Goal: Feedback & Contribution: Leave review/rating

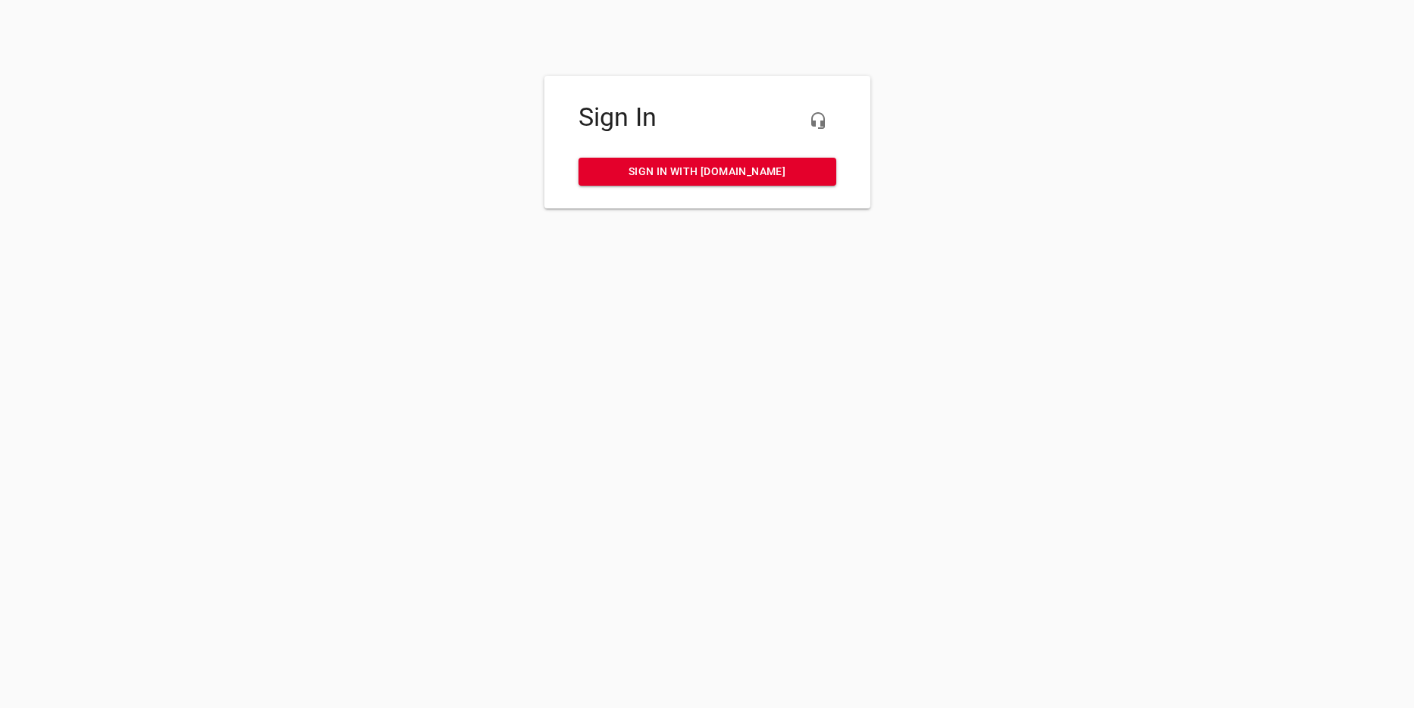
click at [751, 190] on div "Sign In Sign in with [DOMAIN_NAME]" at bounding box center [707, 142] width 326 height 133
click at [757, 174] on span "Sign in with [DOMAIN_NAME]" at bounding box center [708, 171] width 234 height 19
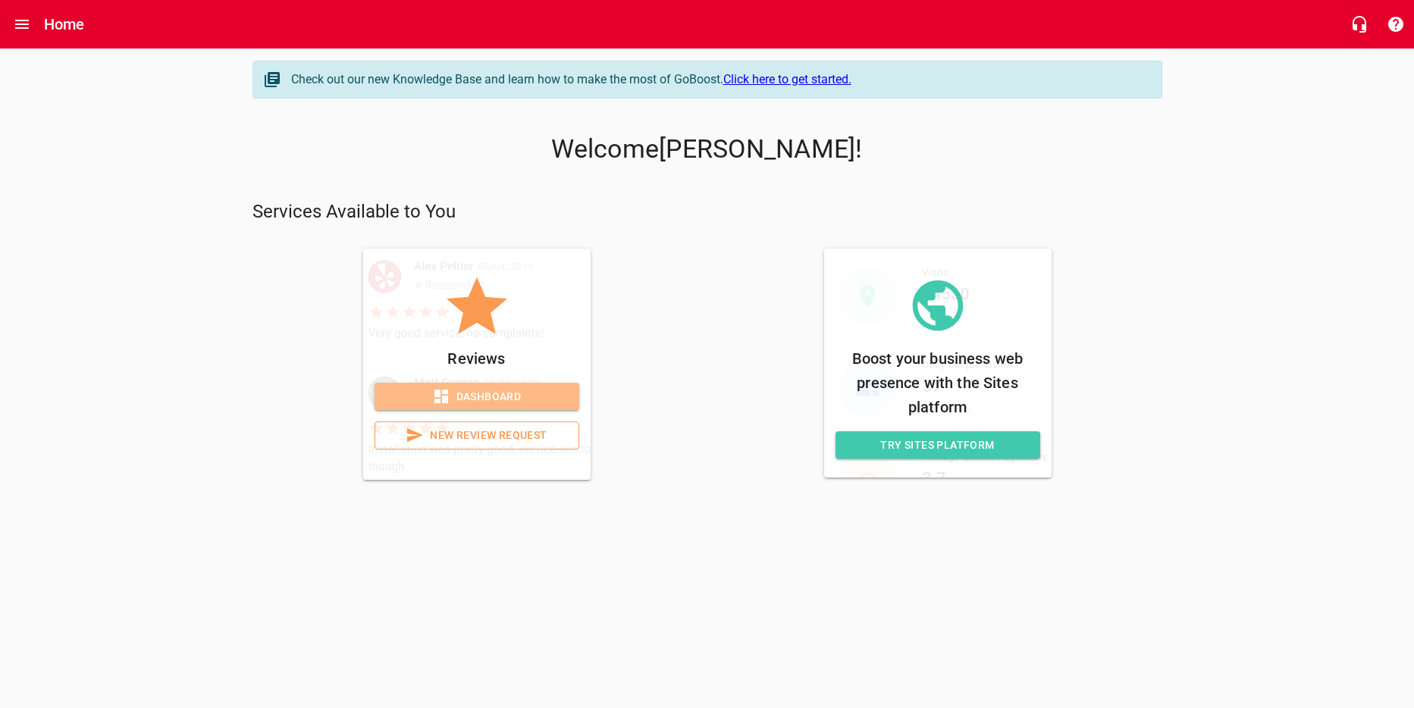
click at [504, 394] on span "Dashboard" at bounding box center [477, 396] width 180 height 19
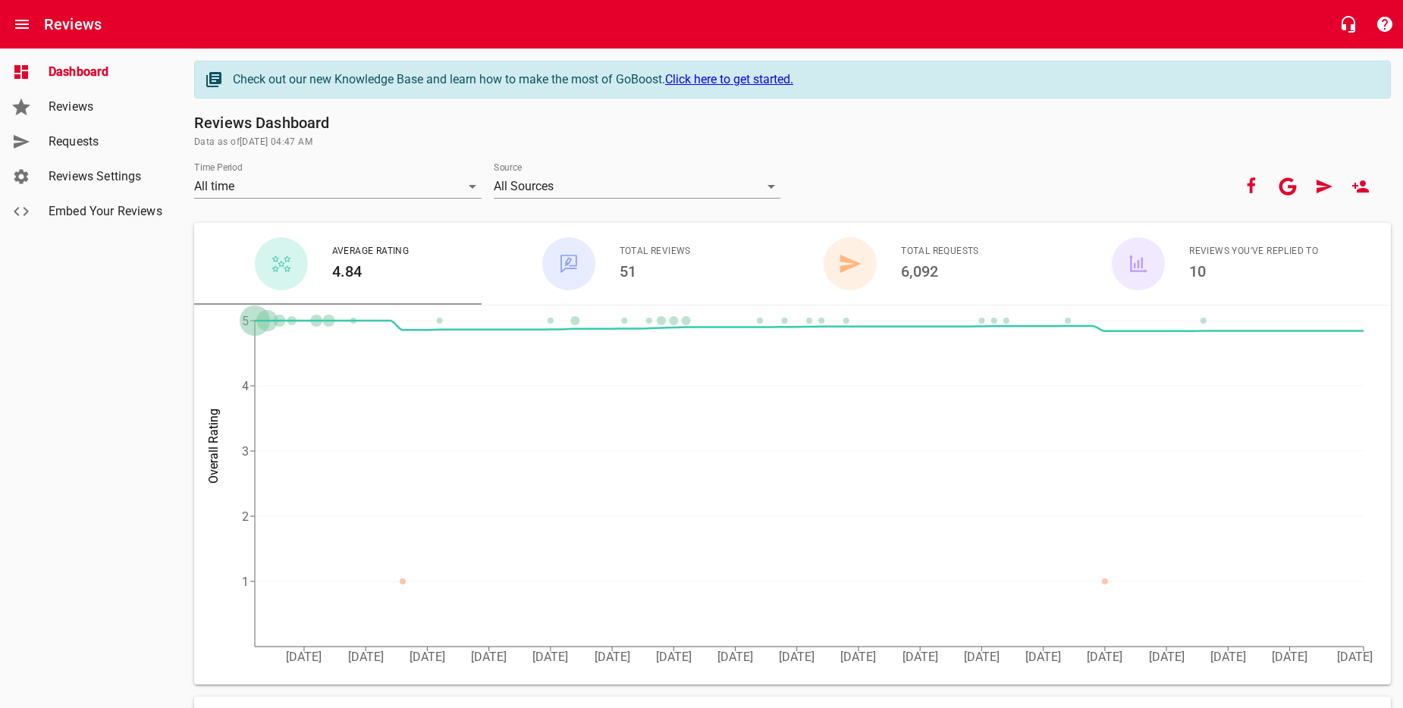
click at [53, 158] on link "Requests" at bounding box center [91, 141] width 182 height 35
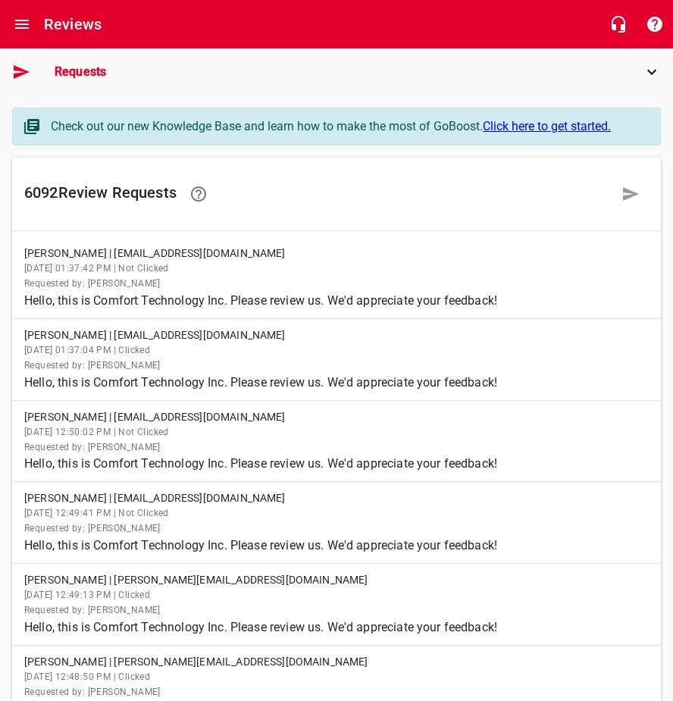
click at [15, 67] on icon "When device is locked" at bounding box center [22, 72] width 16 height 14
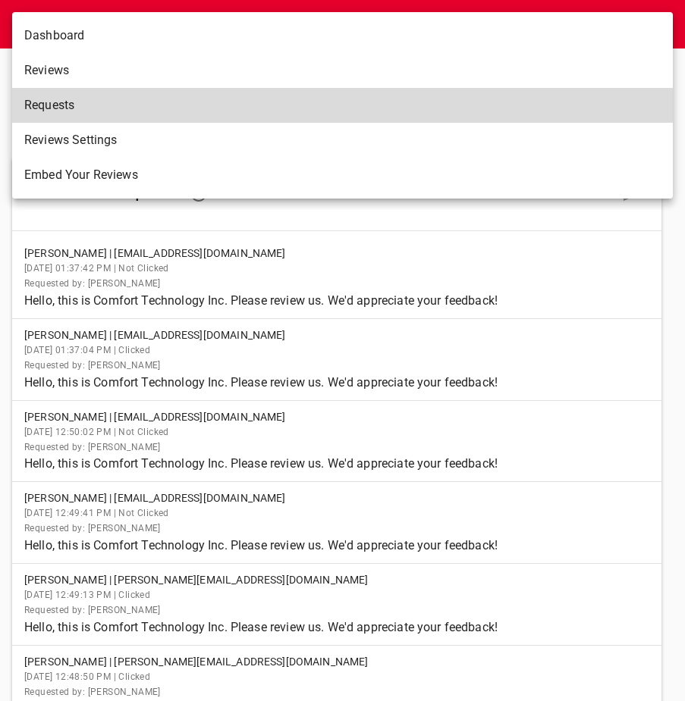
click at [215, 107] on span "Requests" at bounding box center [336, 105] width 624 height 18
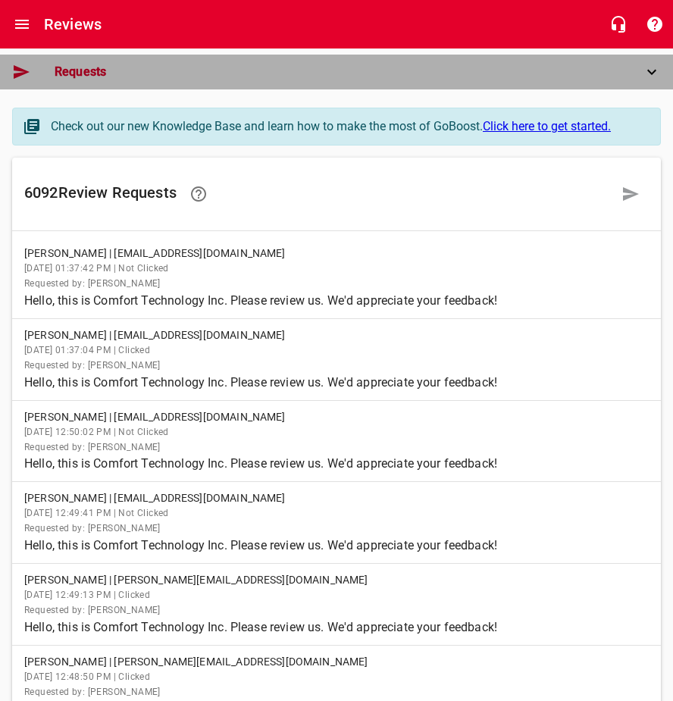
click at [637, 76] on div "Requests" at bounding box center [342, 72] width 601 height 18
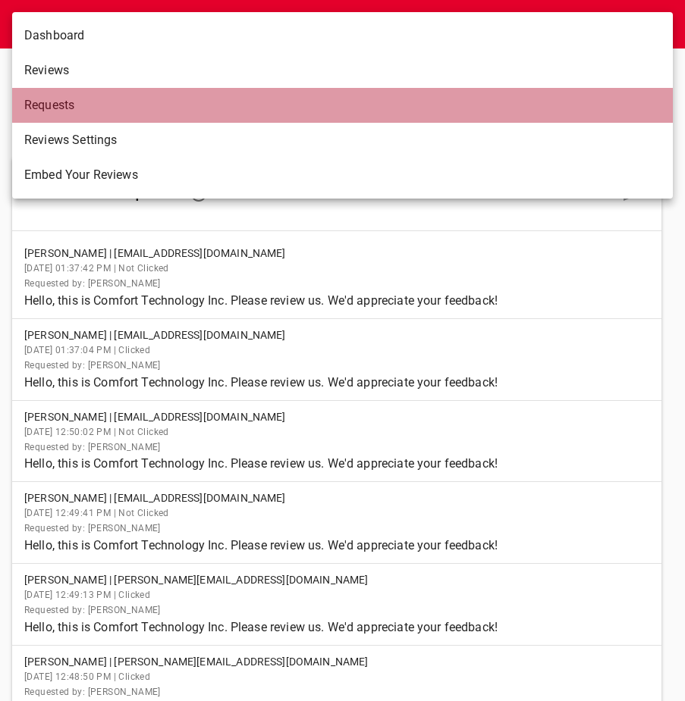
click at [234, 102] on span "Requests" at bounding box center [336, 105] width 624 height 18
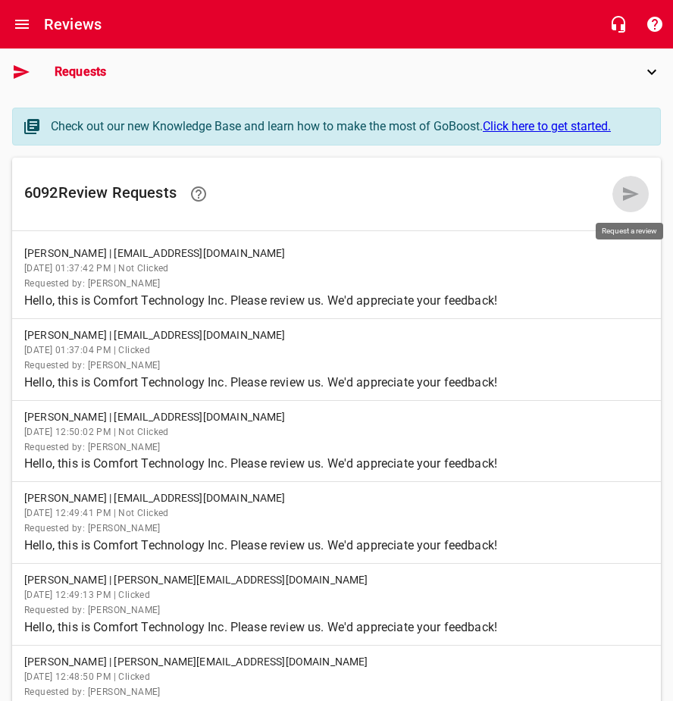
click at [634, 193] on icon at bounding box center [631, 194] width 16 height 14
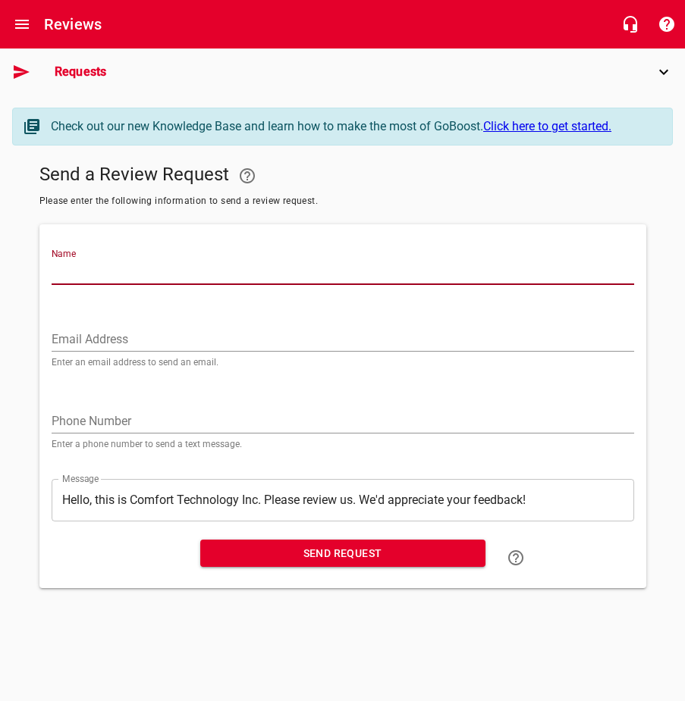
click at [228, 262] on input "Name" at bounding box center [343, 273] width 582 height 24
type input "Art Wayne"
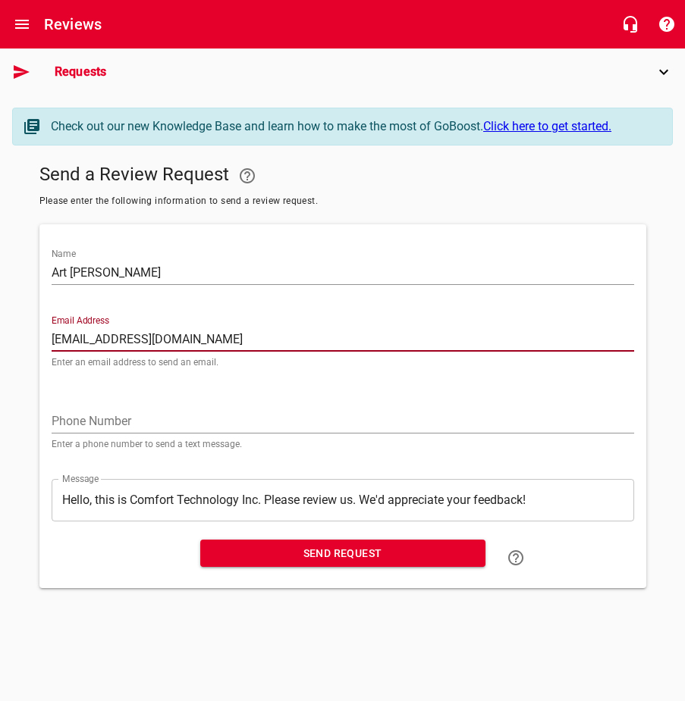
type input "art.wayne757@gmail.com"
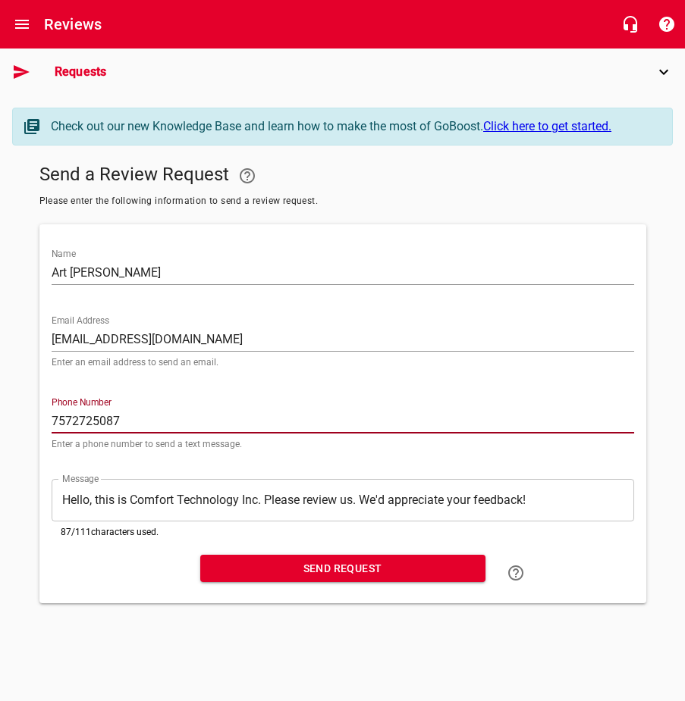
type input "7572725087"
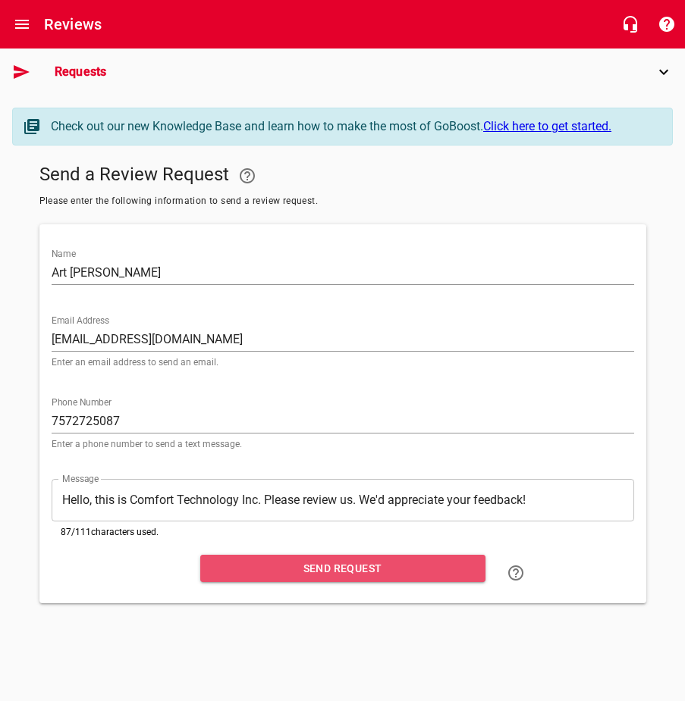
click at [266, 567] on span "Send Request" at bounding box center [342, 569] width 261 height 19
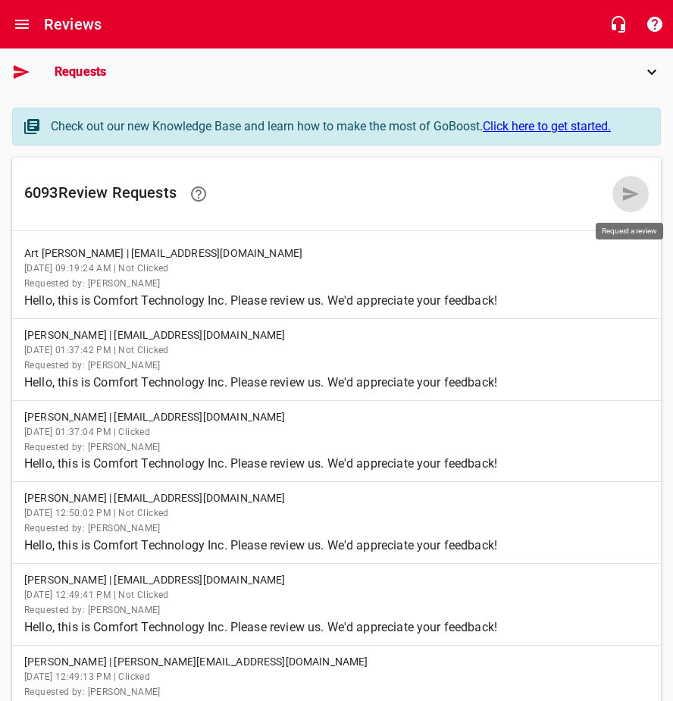
click at [623, 184] on link at bounding box center [631, 194] width 36 height 36
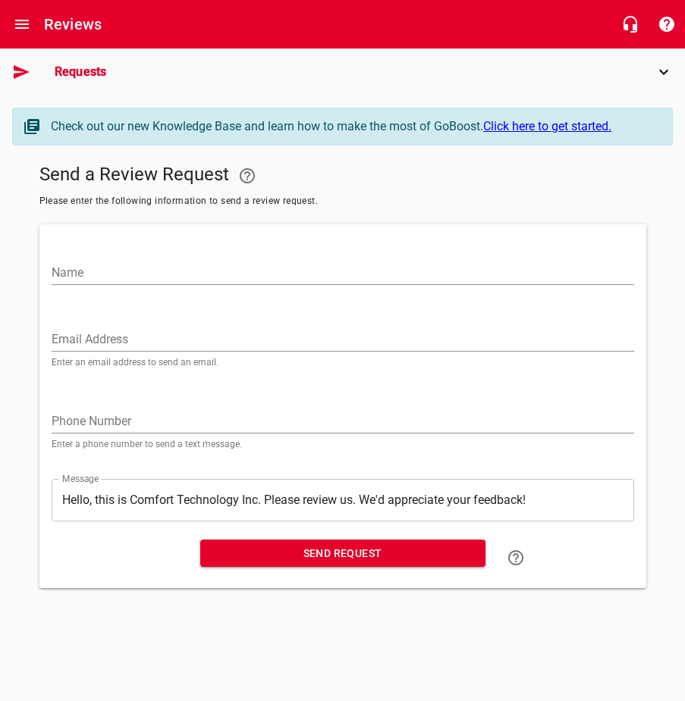
click at [203, 271] on input "Name" at bounding box center [343, 273] width 582 height 24
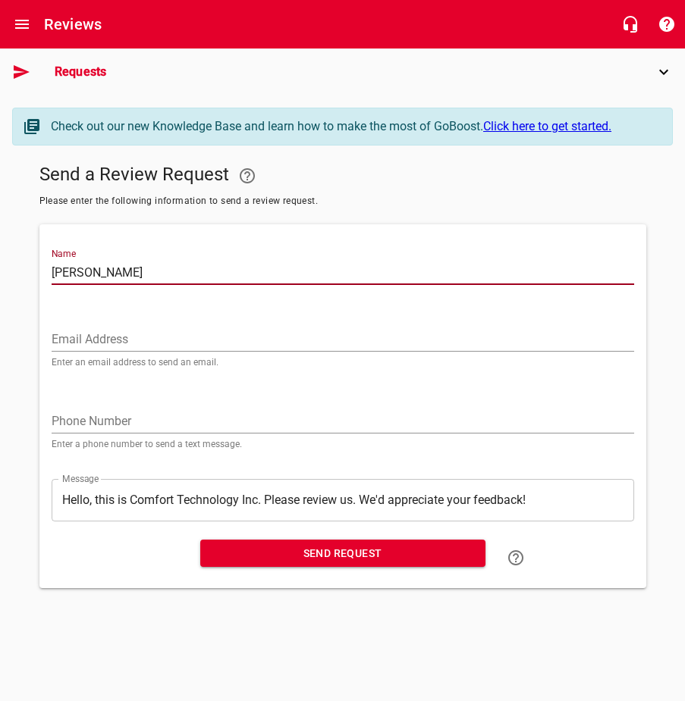
type input "Mabel Sann"
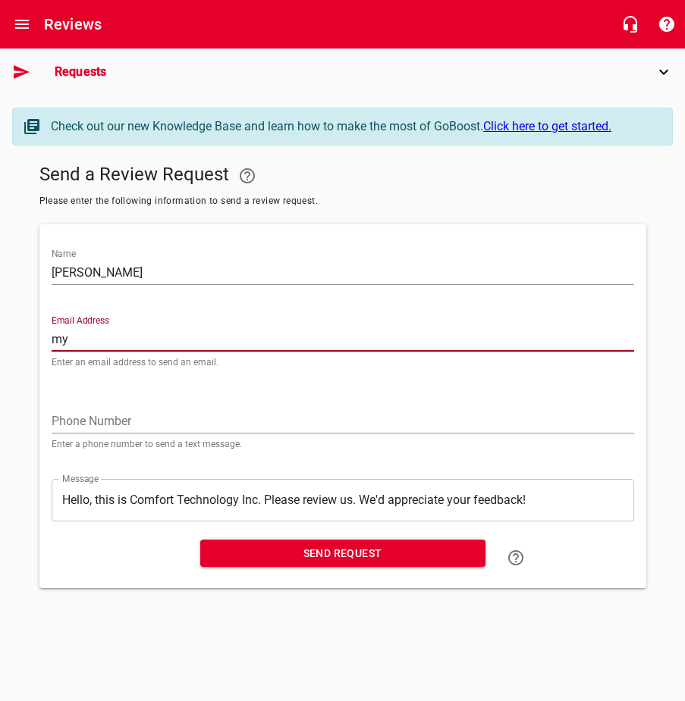
type input "myintzunyunt@yahoo.com"
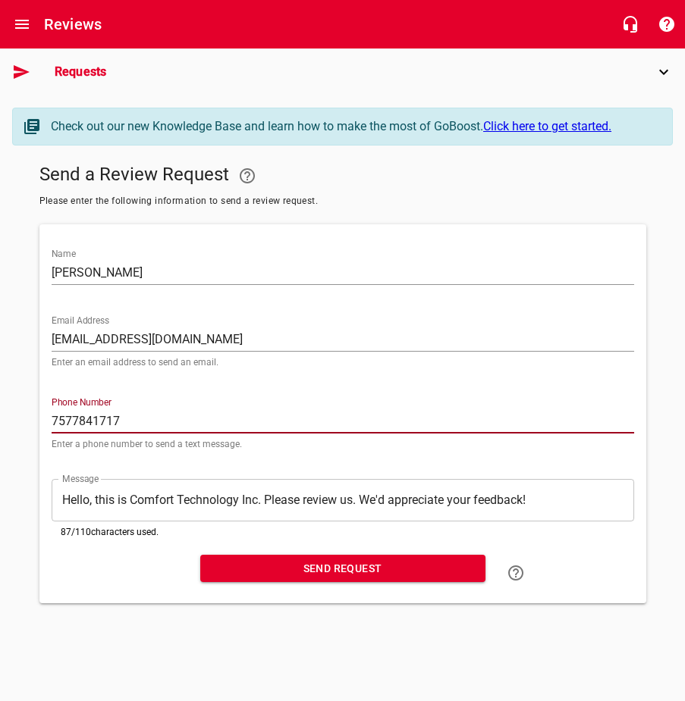
type input "7577841717"
click at [327, 579] on button "Send Request" at bounding box center [342, 569] width 285 height 28
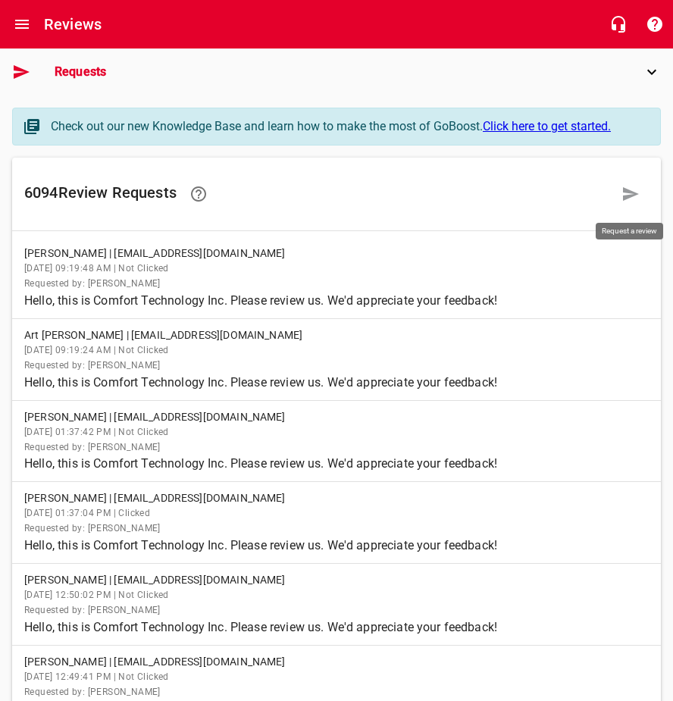
click at [645, 191] on link at bounding box center [631, 194] width 36 height 36
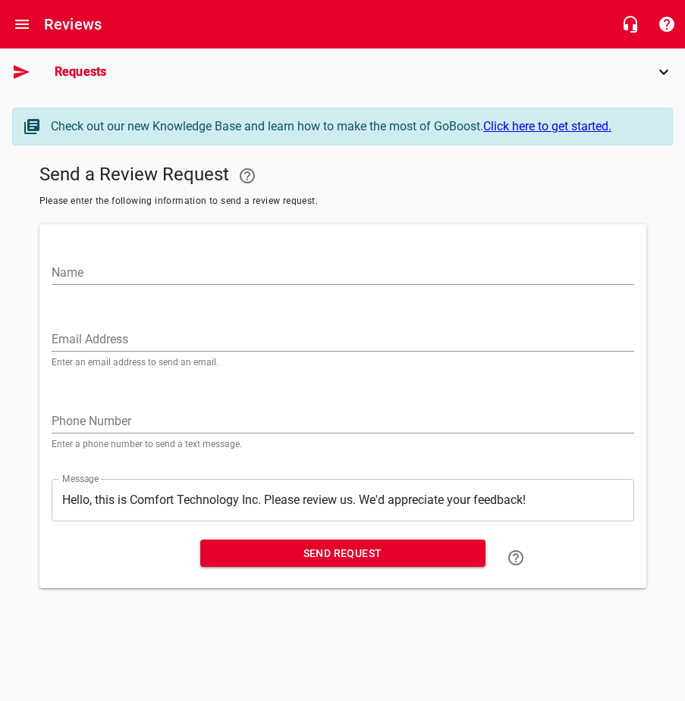
click at [193, 270] on input "Name" at bounding box center [343, 273] width 582 height 24
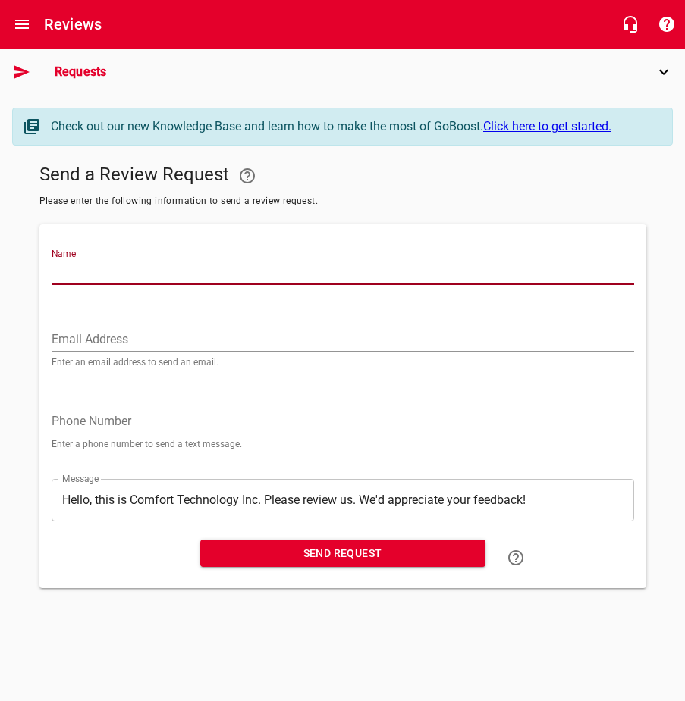
click at [223, 265] on input "Name" at bounding box center [343, 273] width 582 height 24
click at [95, 271] on input "Danny dearman" at bounding box center [343, 273] width 582 height 24
type input "Danny Dearman"
click at [76, 330] on input "Email Address" at bounding box center [343, 340] width 582 height 24
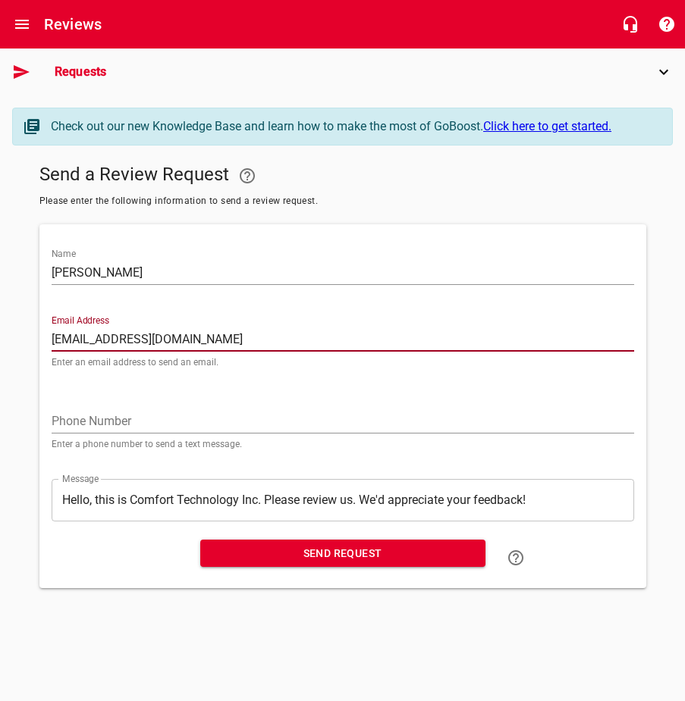
type input "pdear55@verizon.net"
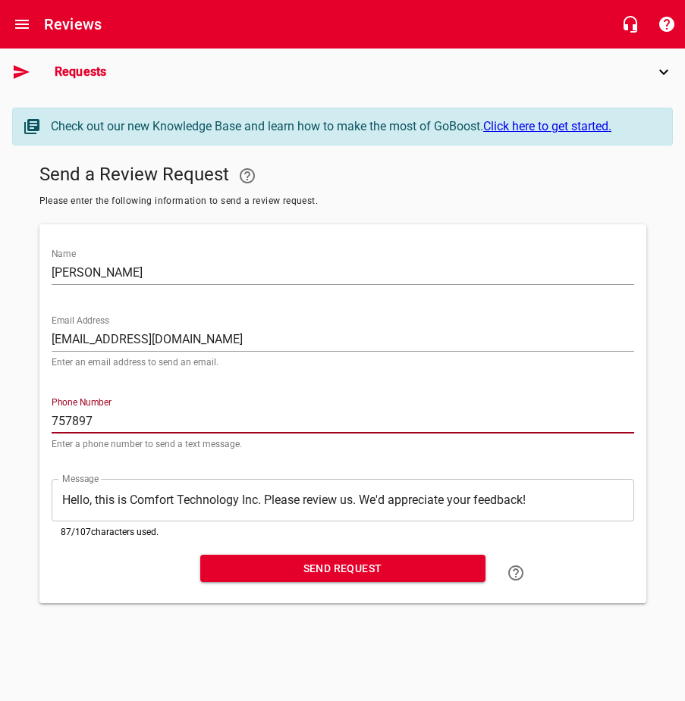
type input "7578977266"
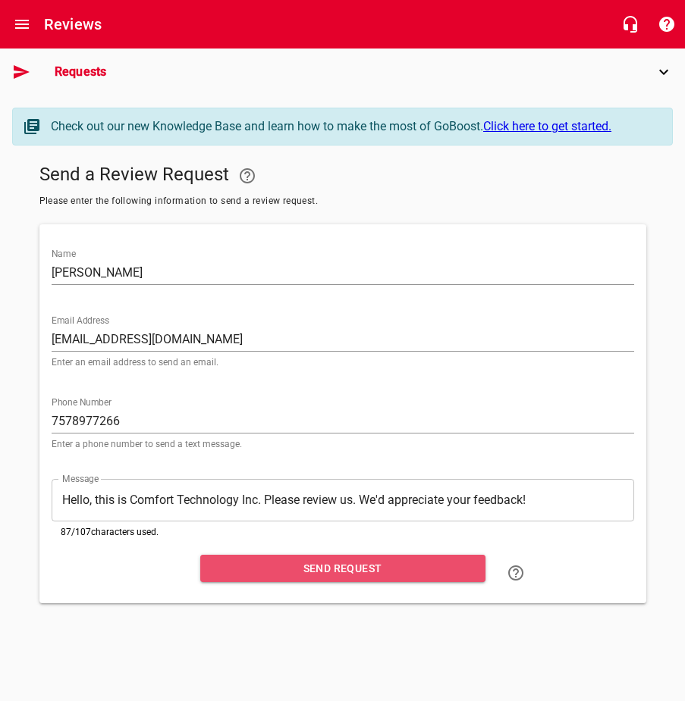
click at [313, 576] on span "Send Request" at bounding box center [342, 569] width 261 height 19
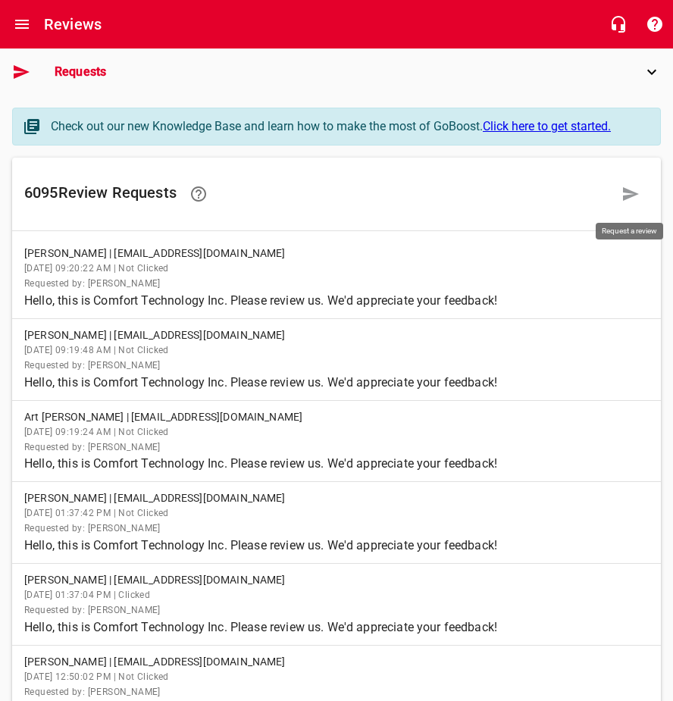
click at [619, 197] on link at bounding box center [631, 194] width 36 height 36
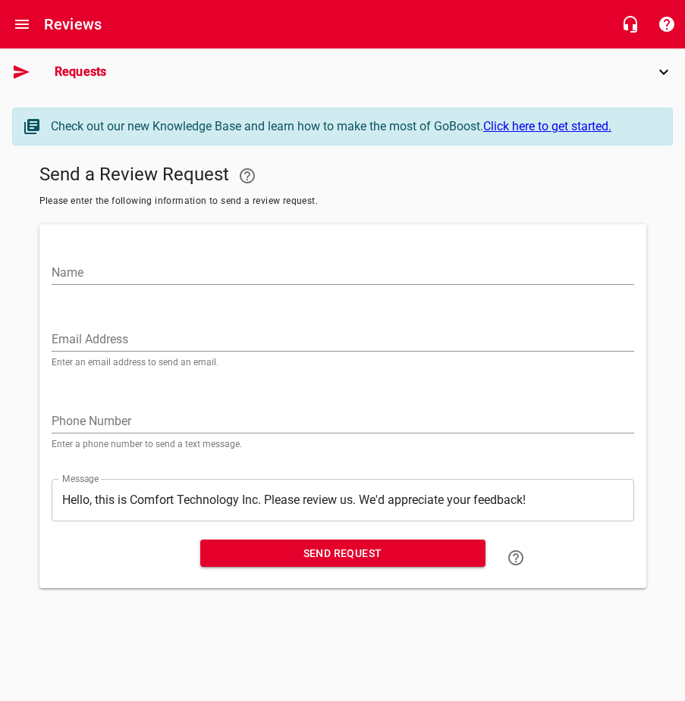
click at [230, 268] on input "Name" at bounding box center [343, 273] width 582 height 24
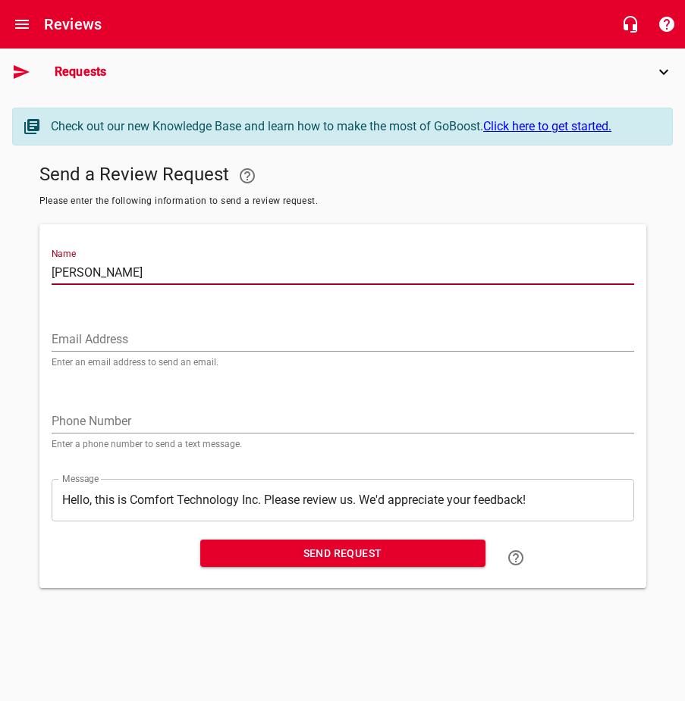
type input "Randy Morris"
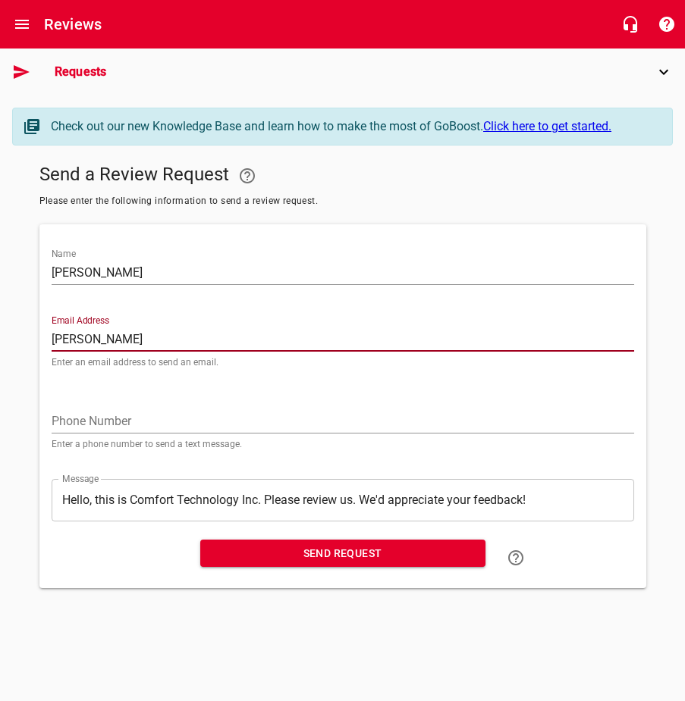
type input "r.morris30@yahoo.com"
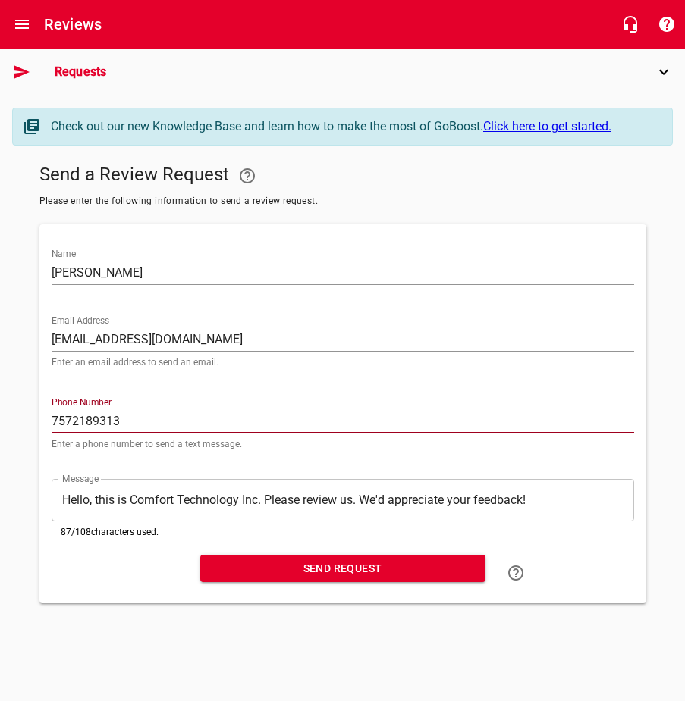
type input "7572189313"
click at [300, 575] on span "Send Request" at bounding box center [342, 569] width 261 height 19
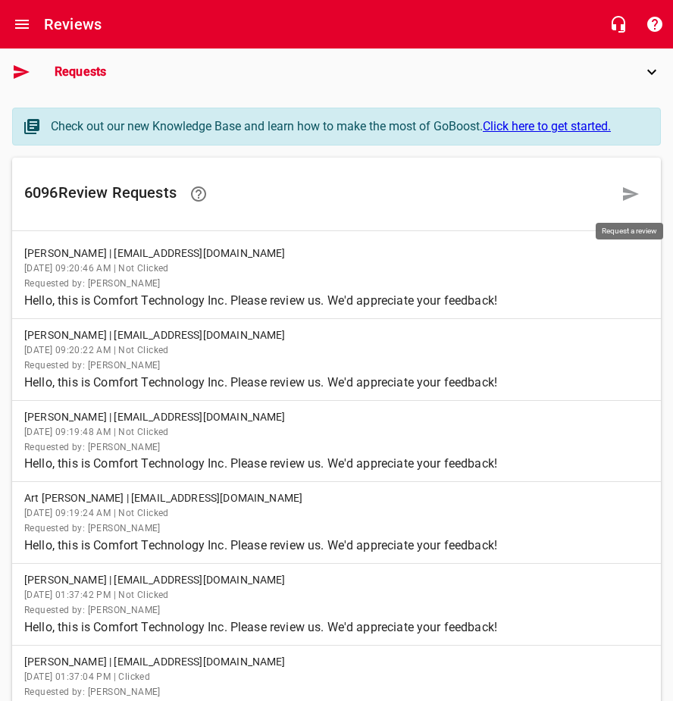
click at [638, 194] on icon at bounding box center [631, 194] width 16 height 14
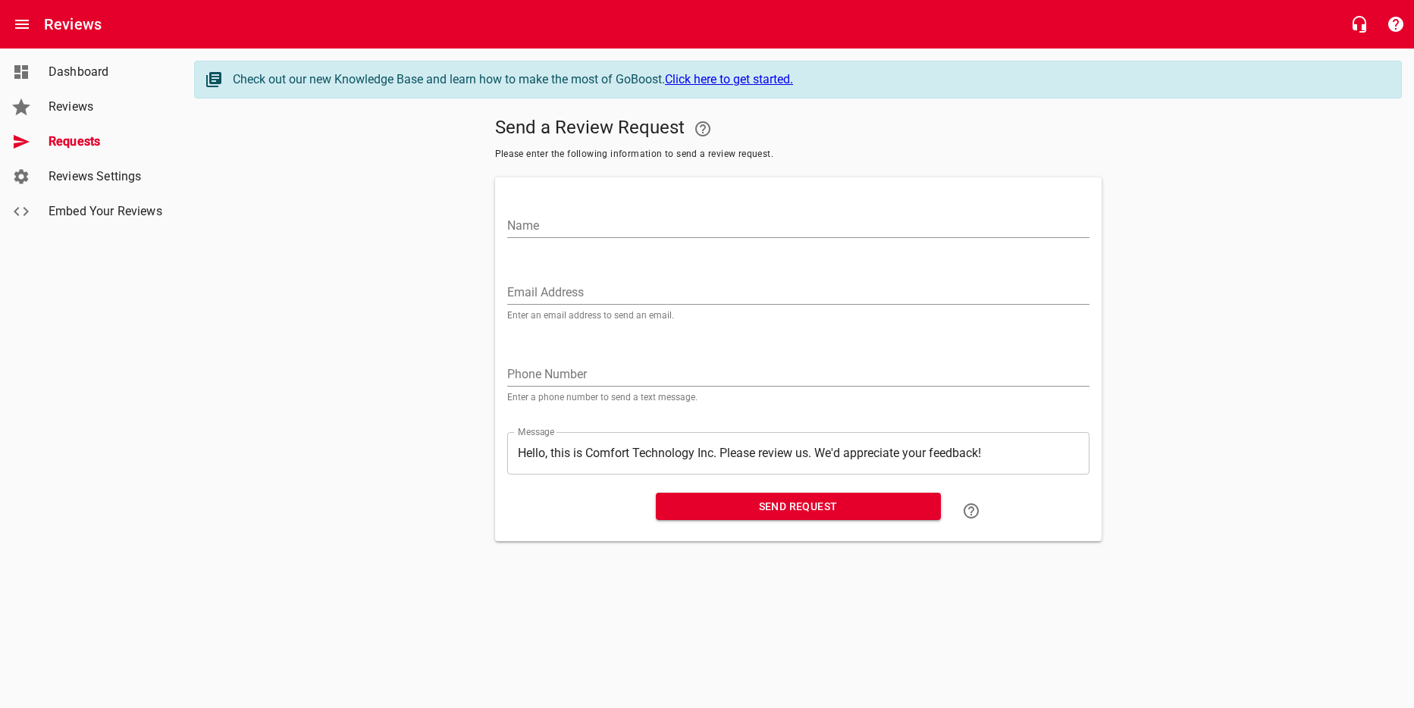
click at [578, 218] on input "Name" at bounding box center [798, 226] width 582 height 24
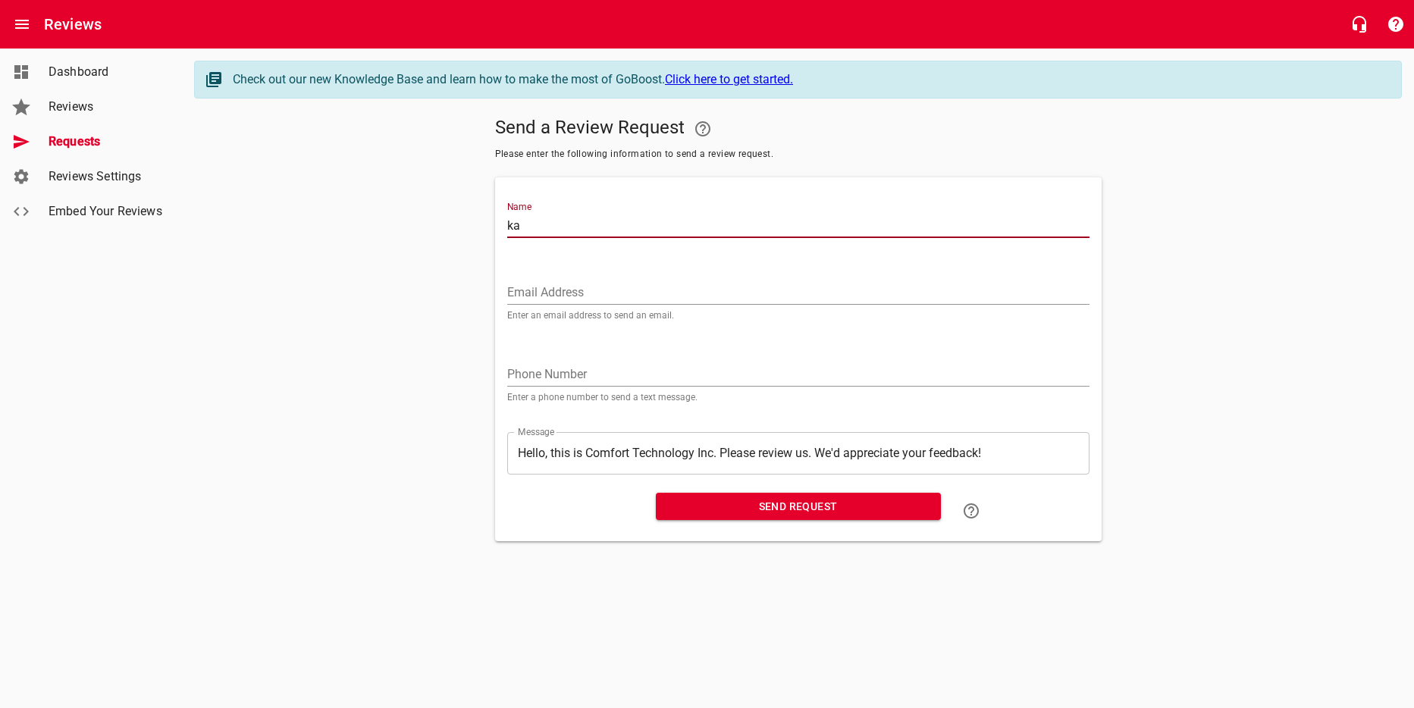
type input "k"
type input "Kallie Nielsen"
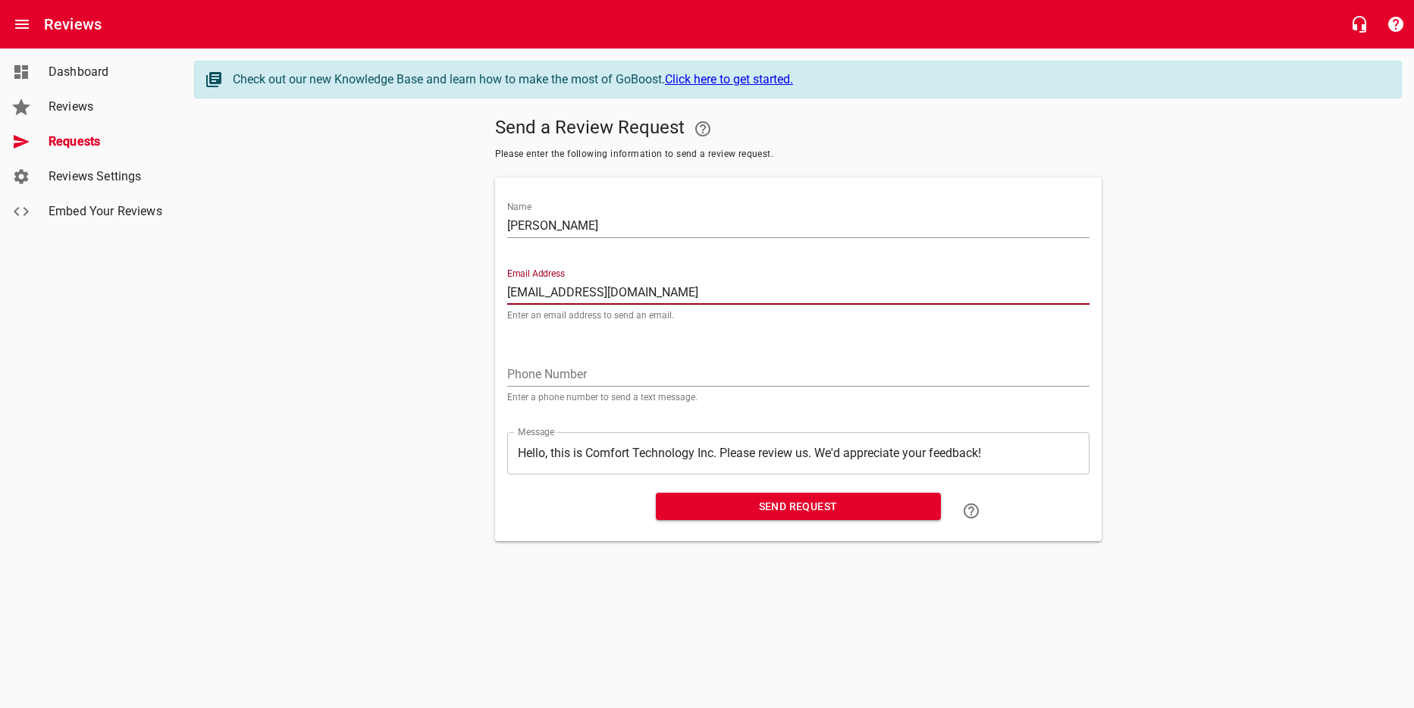
type input "kallienielsen2012@gmail.com"
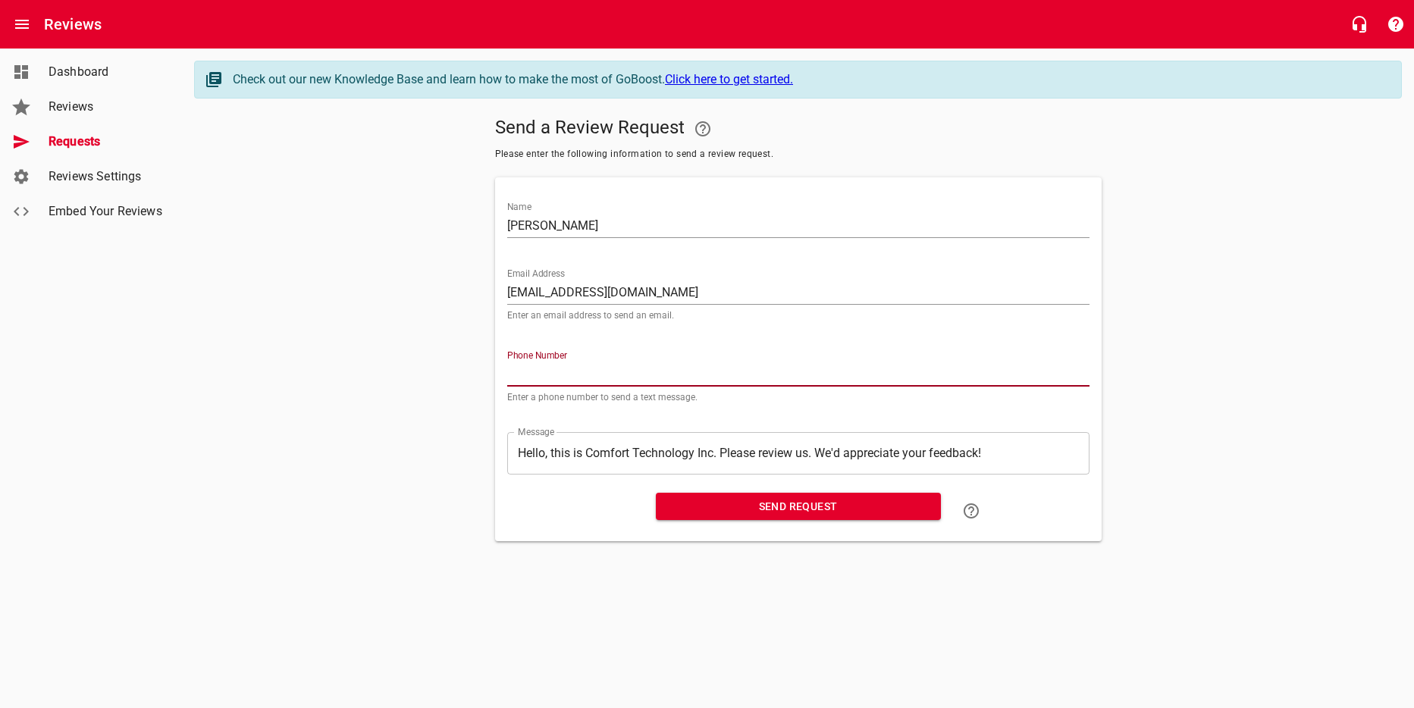
type input "7"
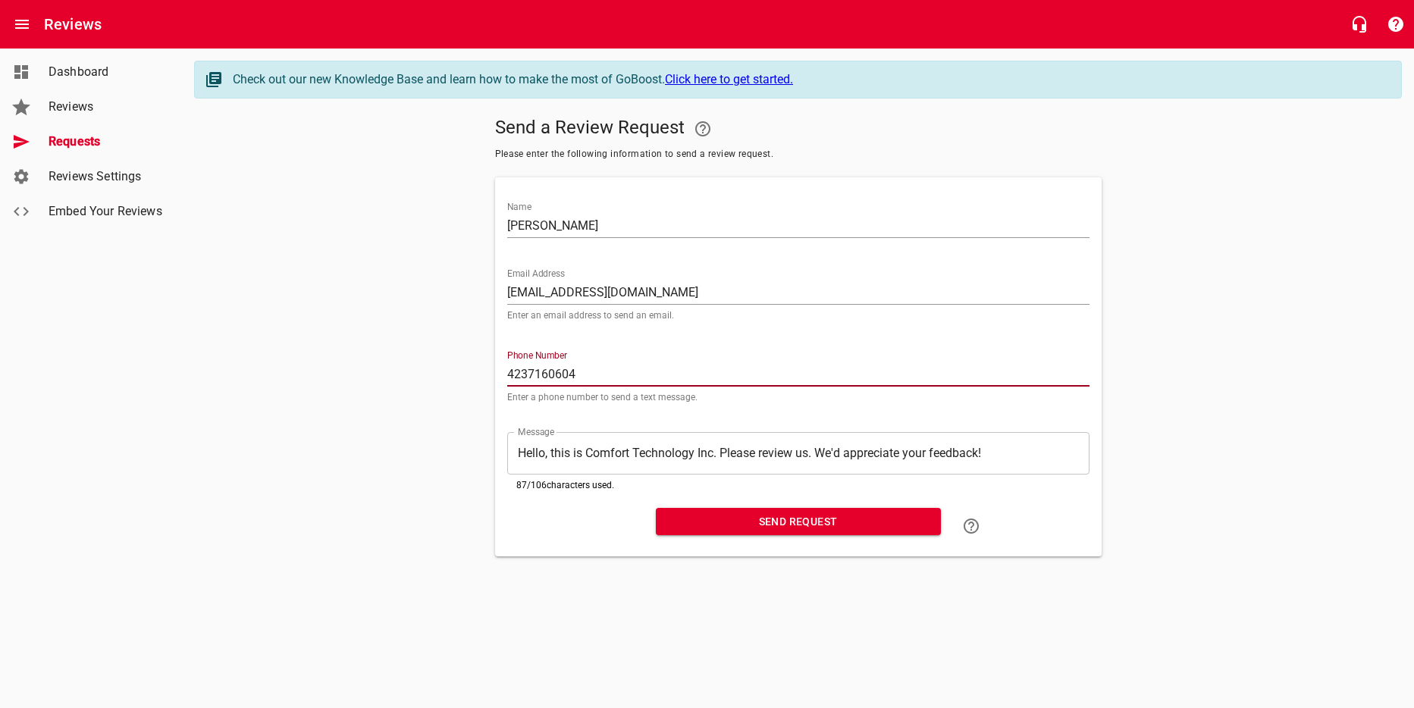
type input "4237160604"
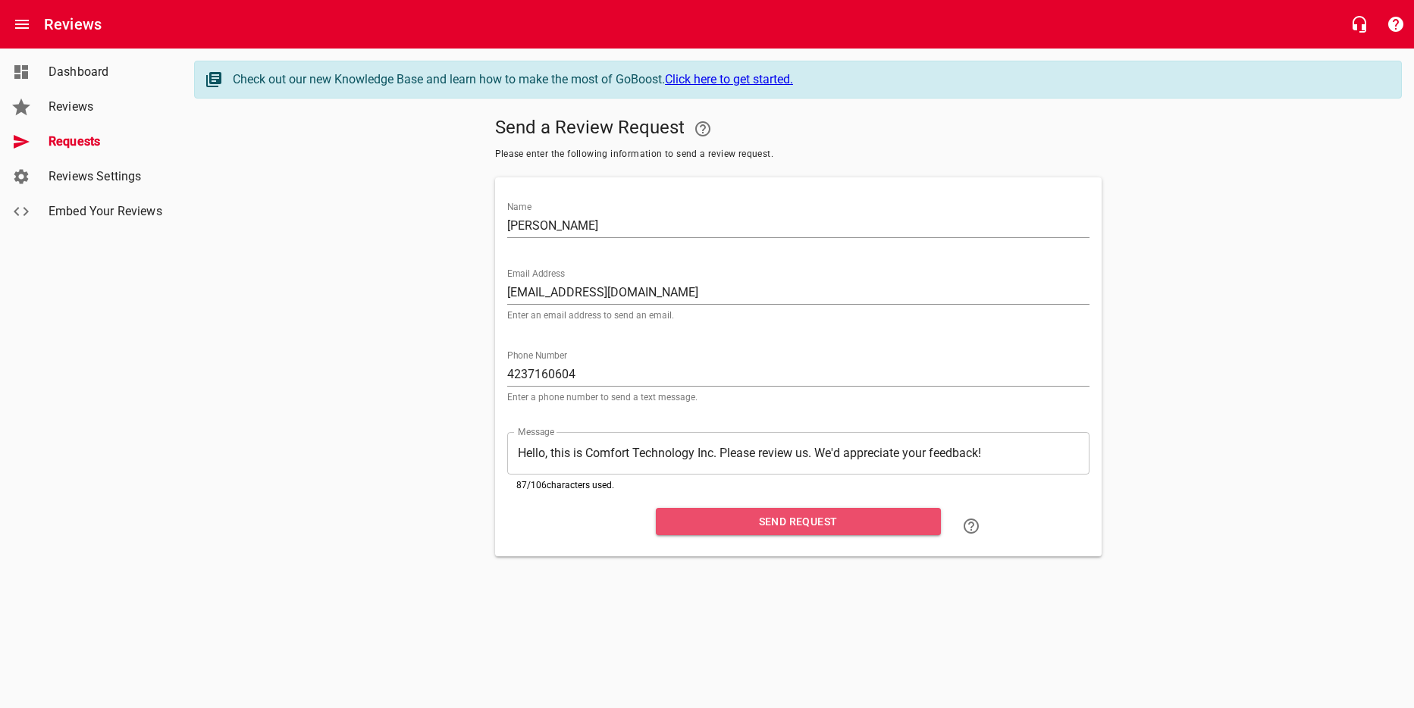
click at [808, 519] on span "Send Request" at bounding box center [798, 522] width 261 height 19
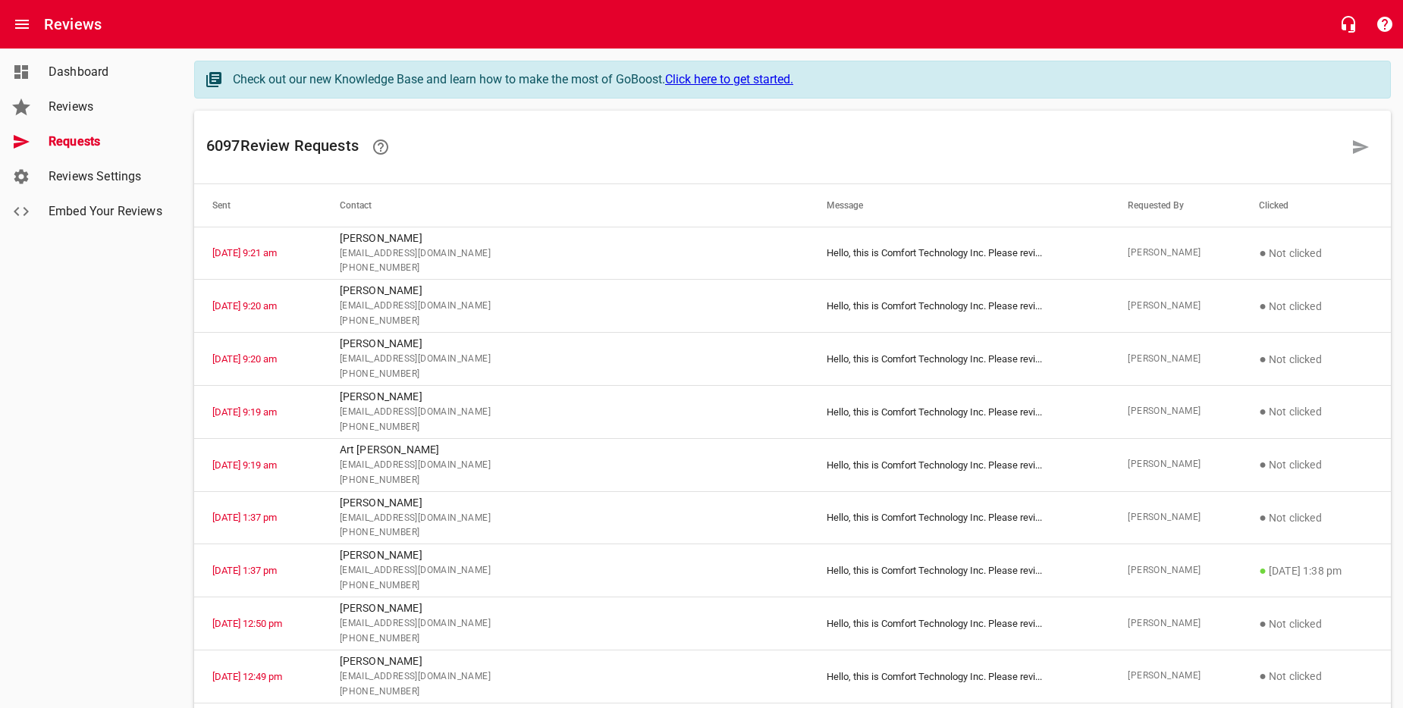
click at [1372, 151] on link at bounding box center [1360, 147] width 36 height 36
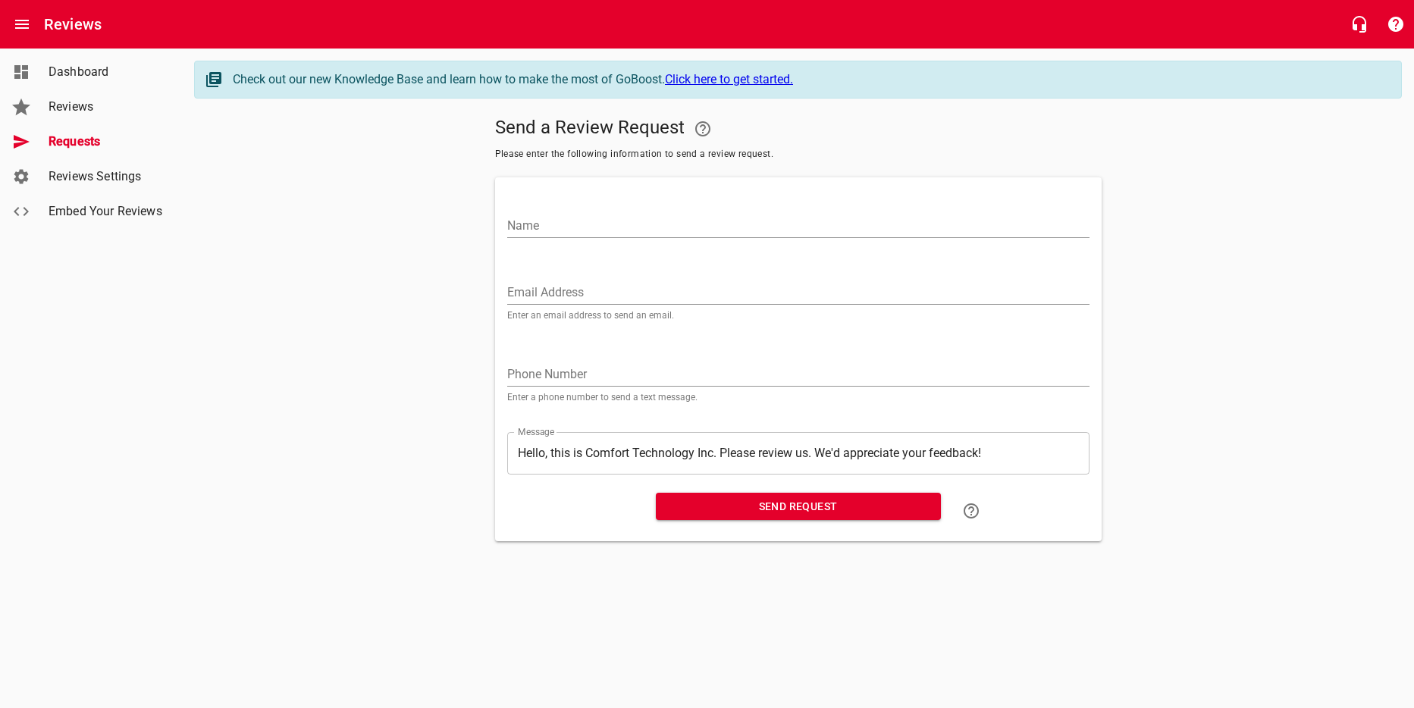
click at [1352, 151] on div "Send a Review Request Please enter the following information to send a review r…" at bounding box center [798, 326] width 1208 height 431
click at [748, 224] on input "Name" at bounding box center [798, 226] width 582 height 24
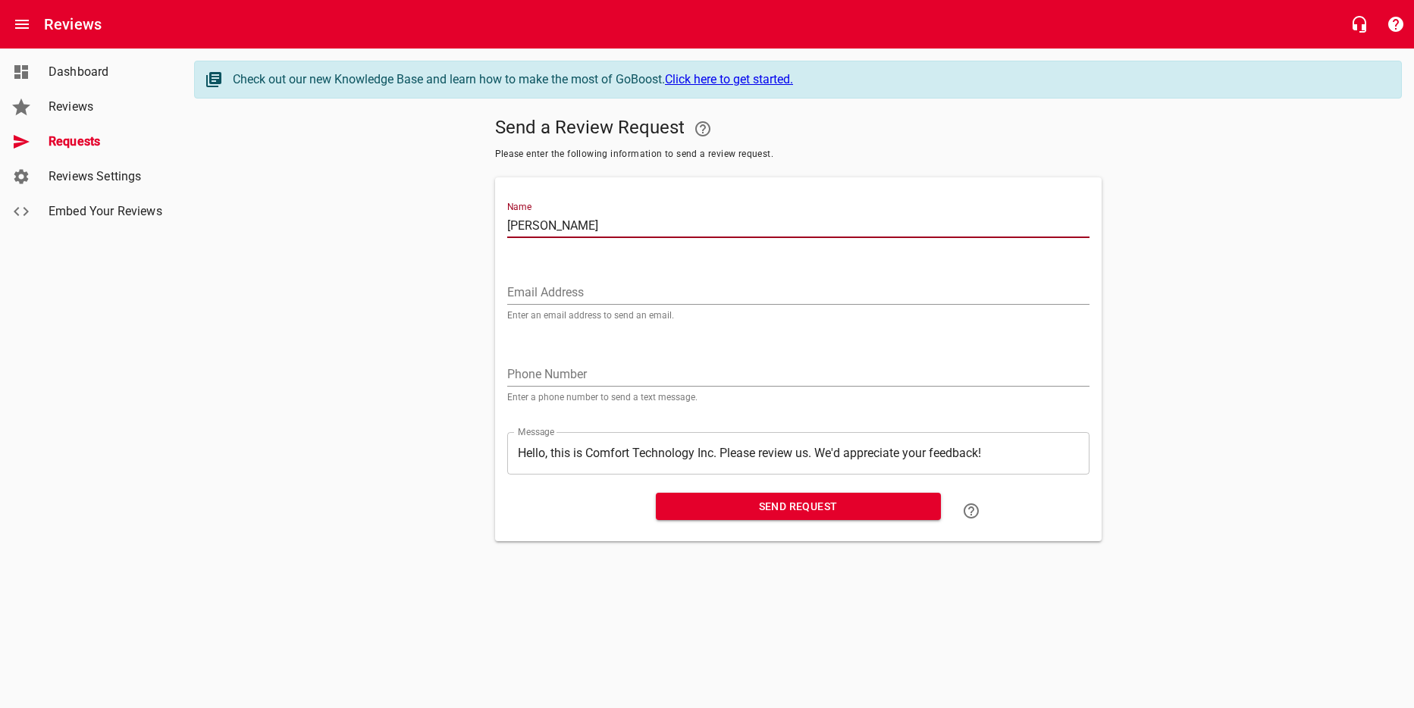
type input "John Harrell"
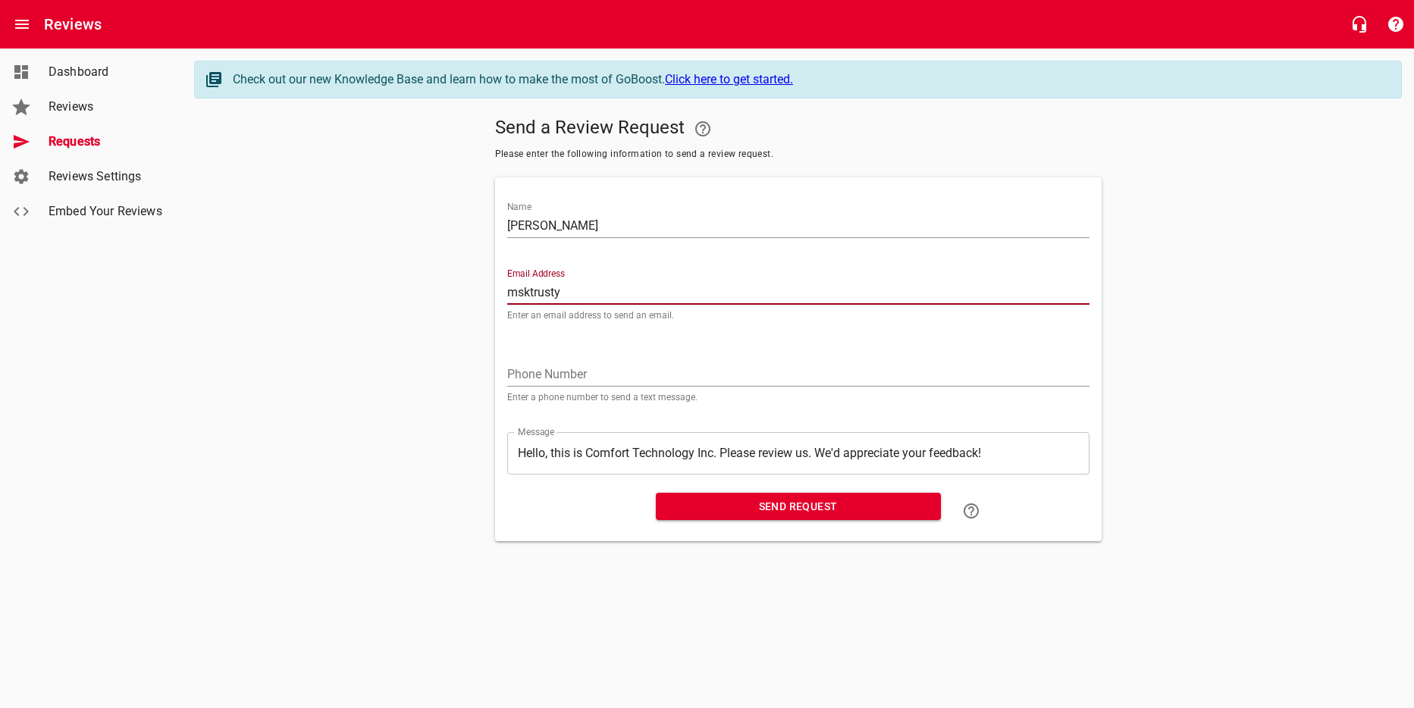
type input "msktrusty@gmail.com"
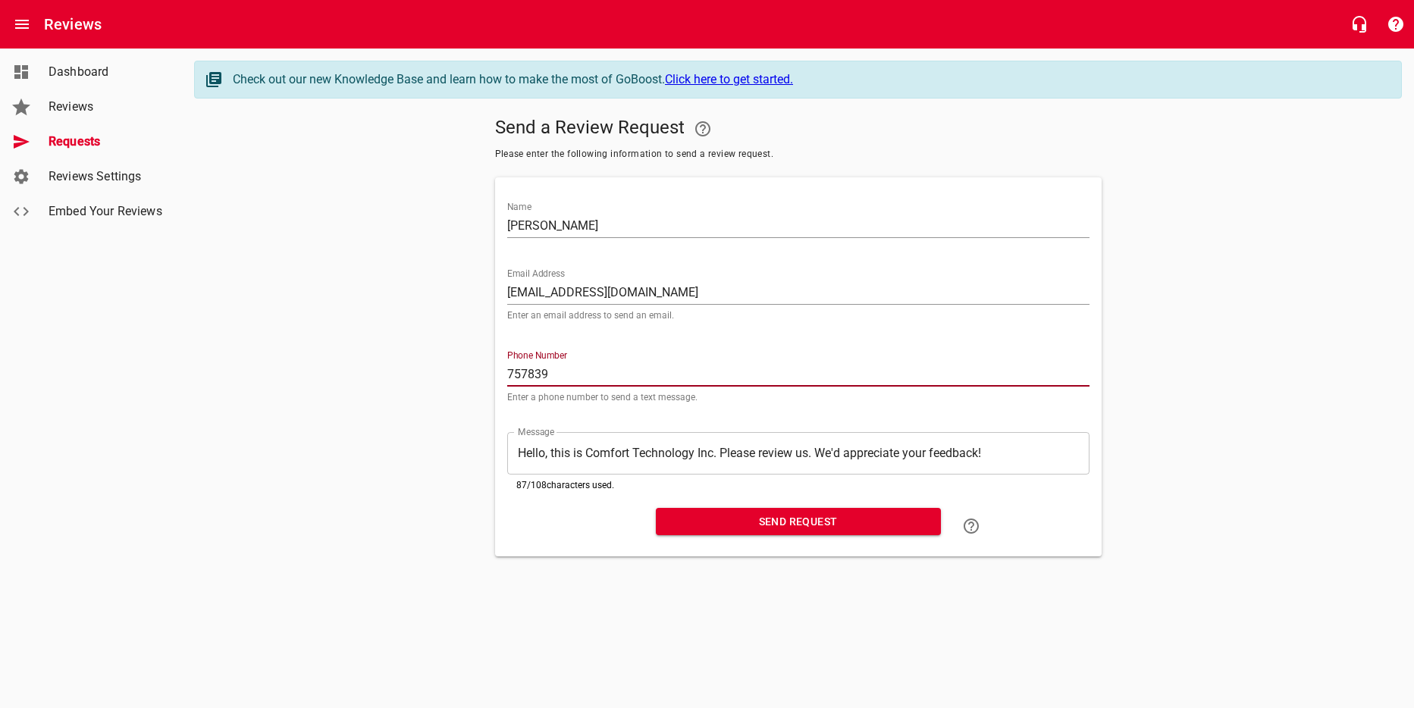
type input "7578399166"
click at [789, 517] on span "Send Request" at bounding box center [798, 522] width 261 height 19
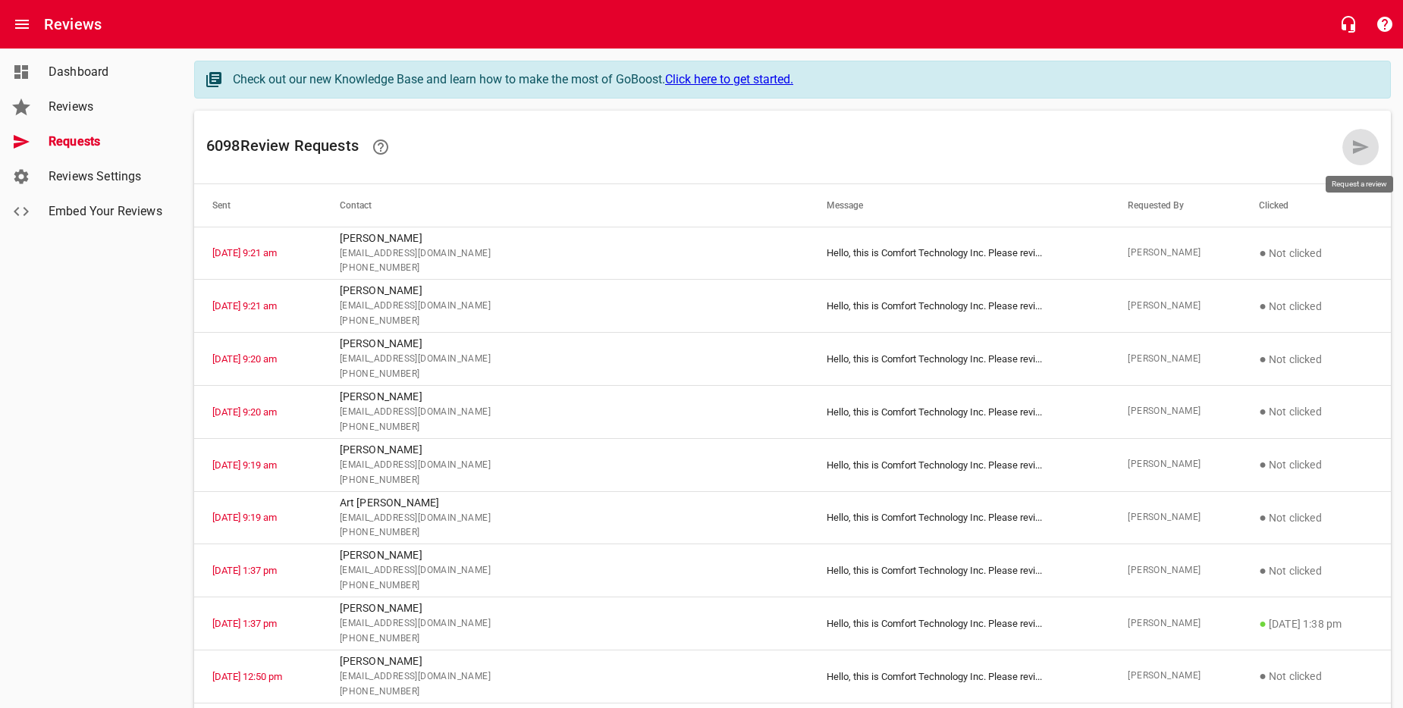
click at [1346, 144] on link at bounding box center [1360, 147] width 36 height 36
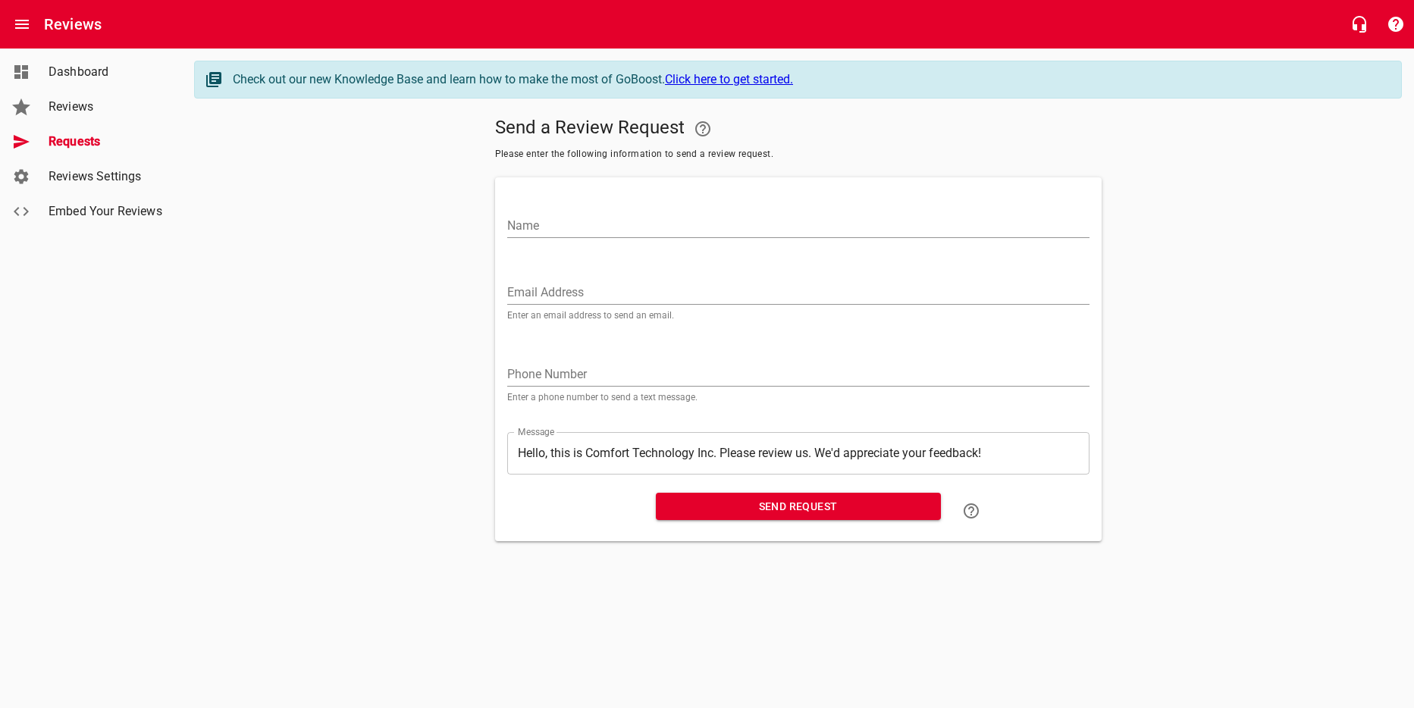
click at [623, 226] on input "Name" at bounding box center [798, 226] width 582 height 24
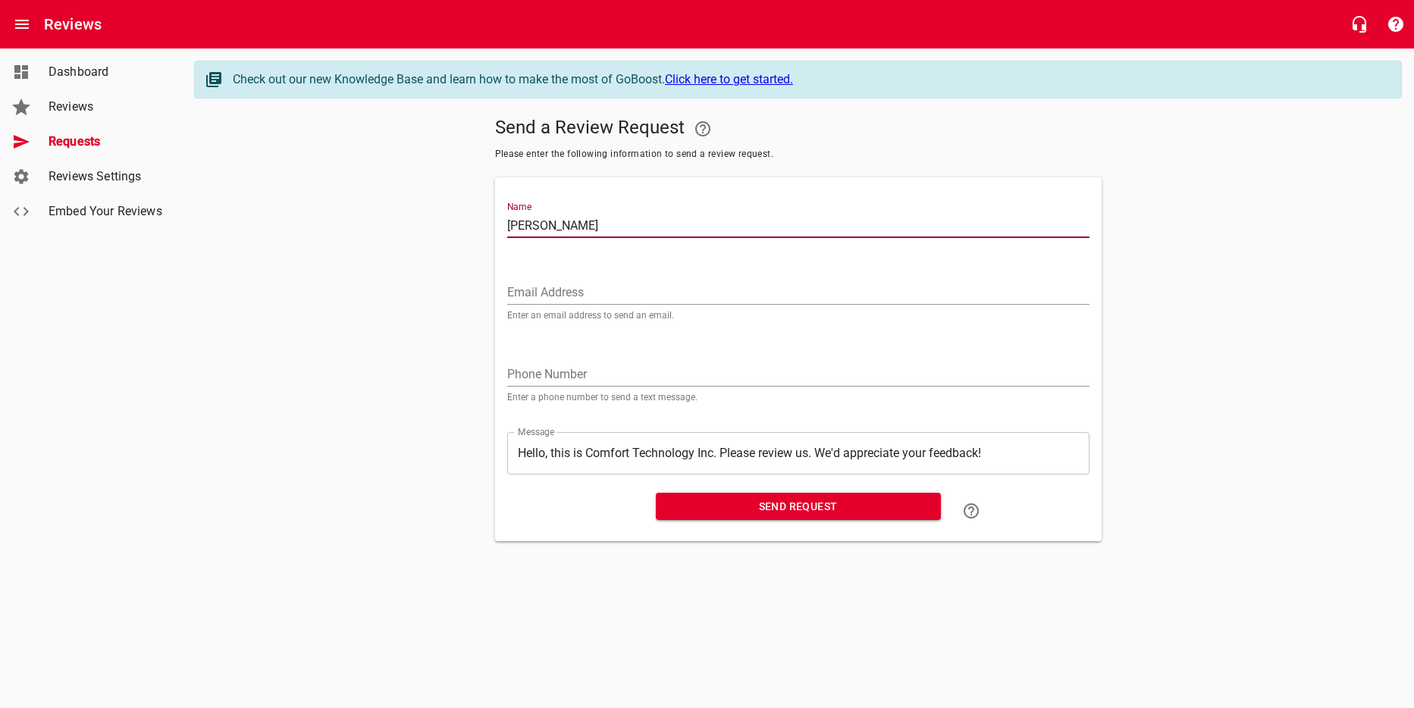
type input "Daniel Hosmer"
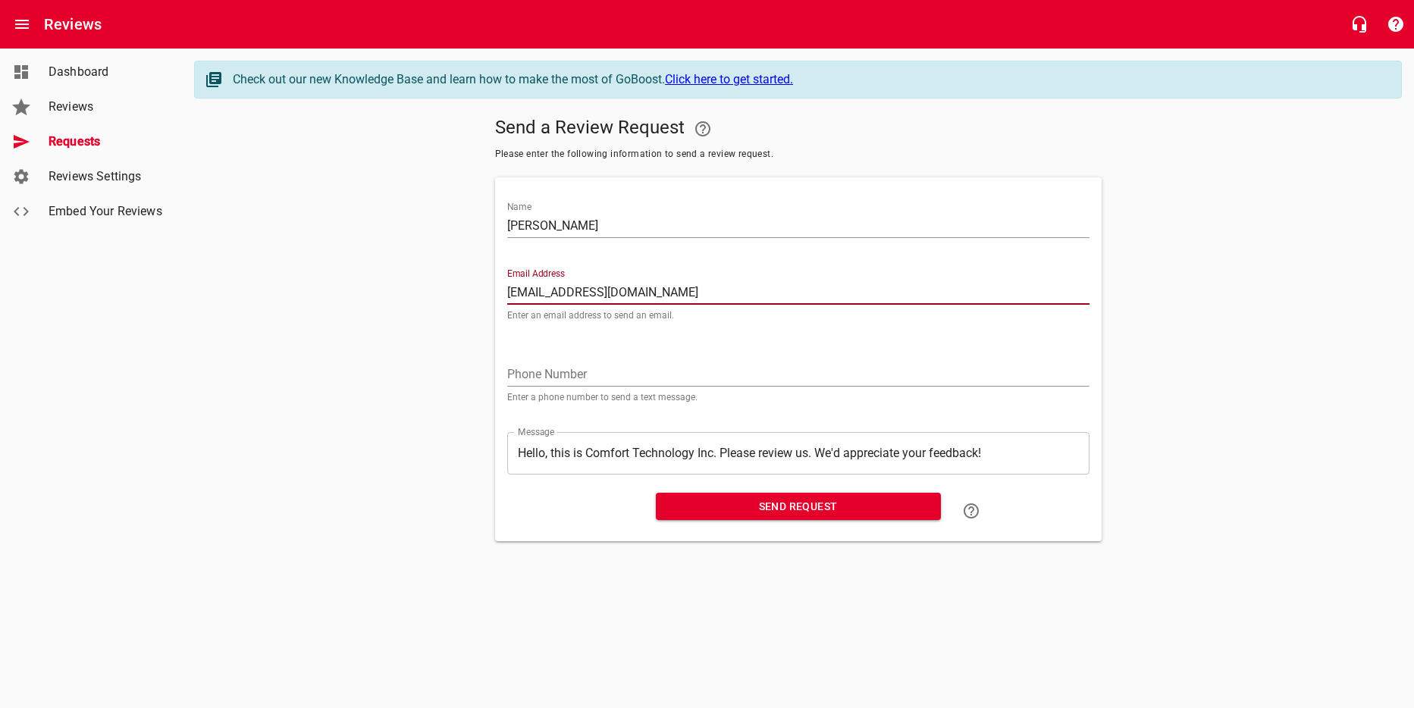
type input "senorhosmer@gmail.com"
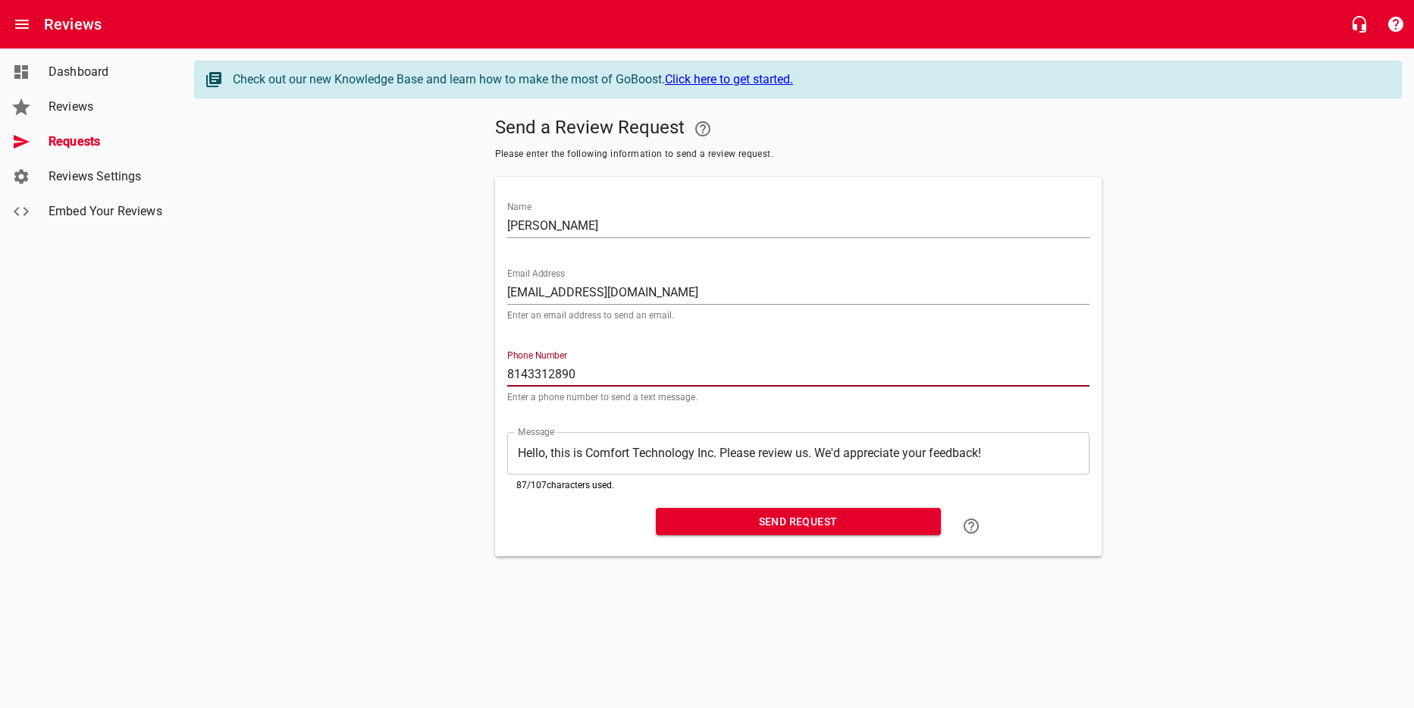
type input "8143312890"
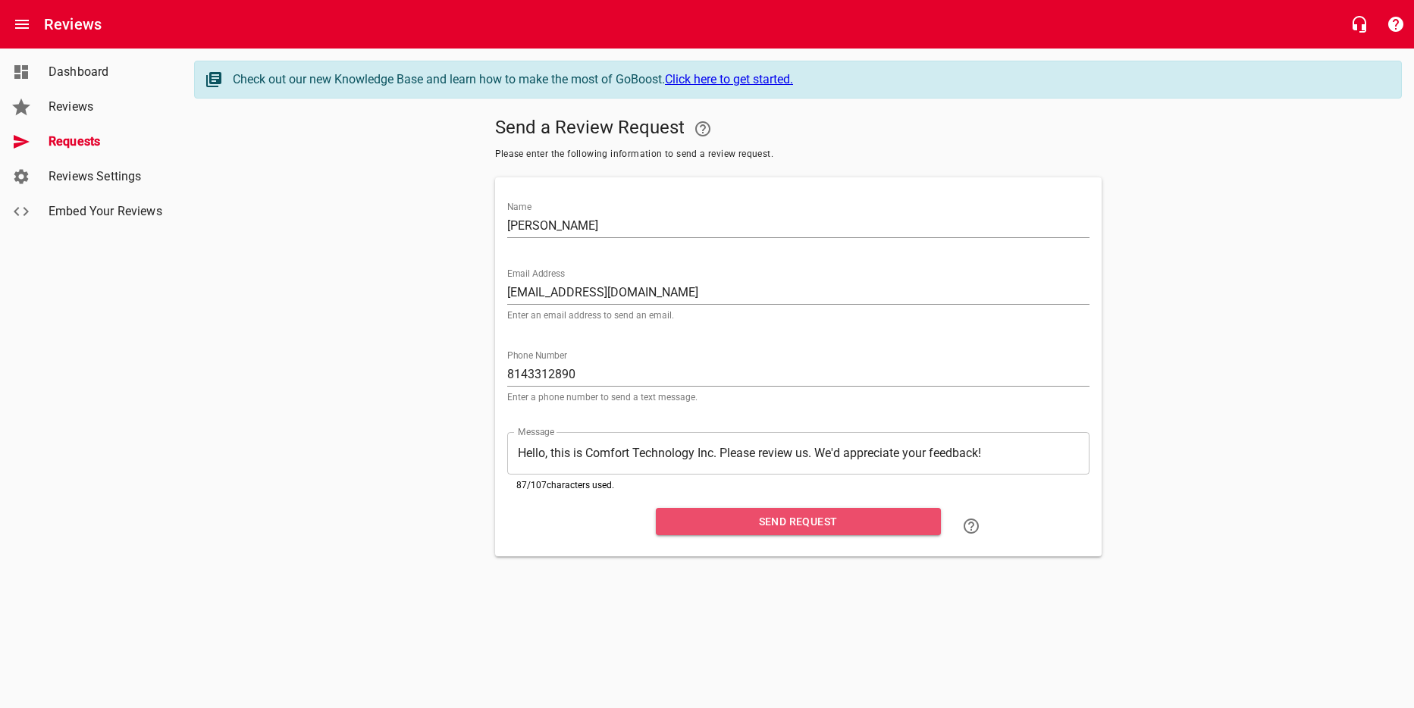
click at [789, 513] on span "Send Request" at bounding box center [798, 522] width 261 height 19
